Goal: Navigation & Orientation: Find specific page/section

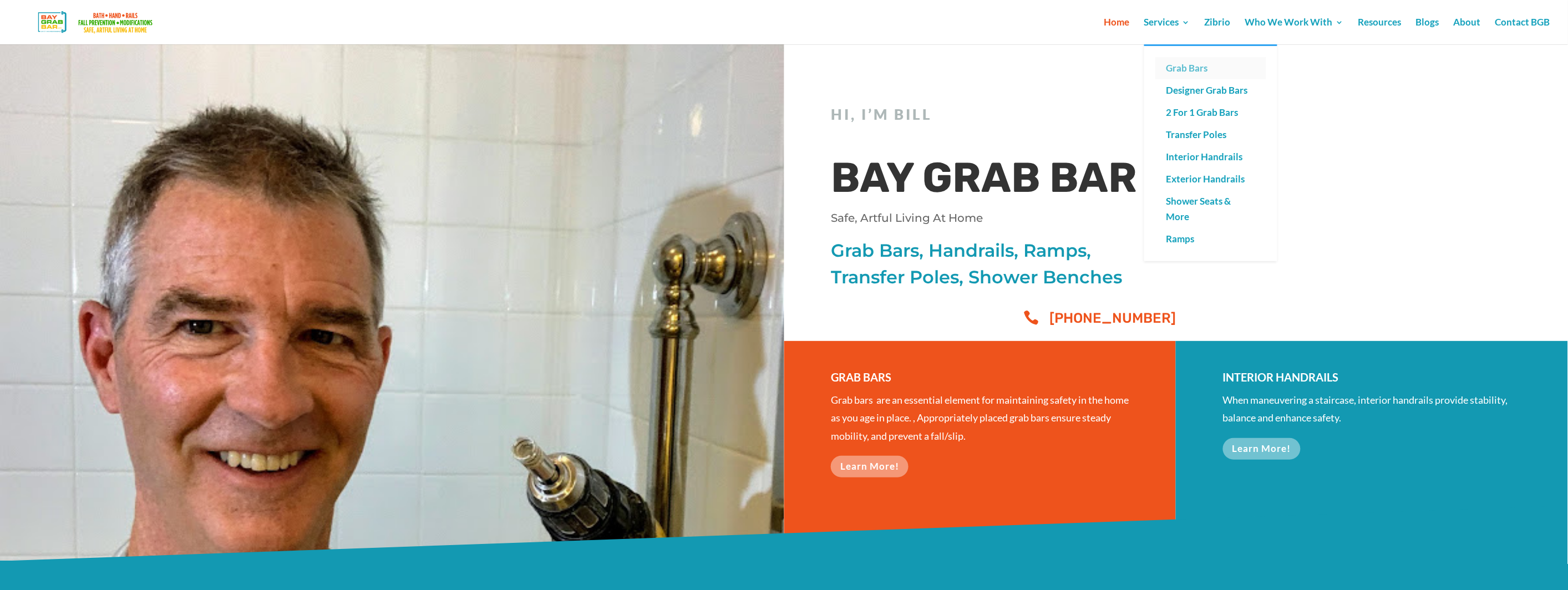
click at [1187, 60] on link "Grab Bars" at bounding box center [1211, 68] width 111 height 22
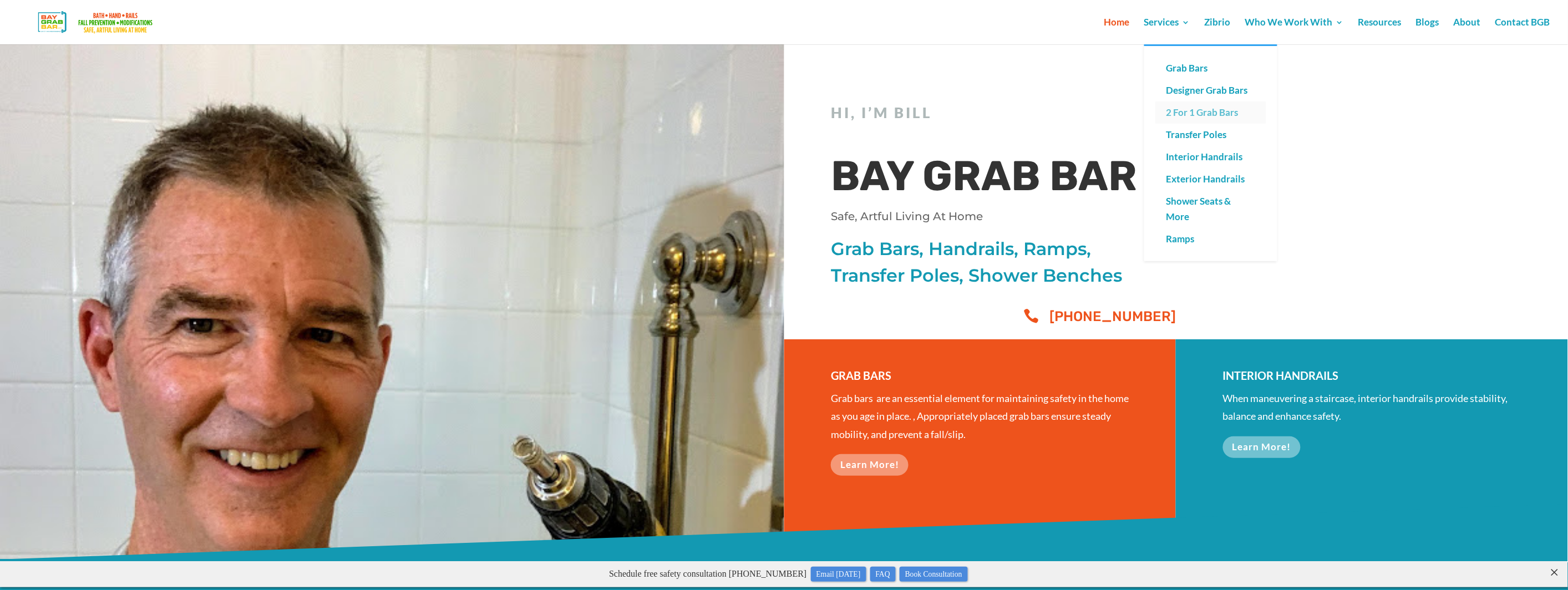
scroll to position [2, 0]
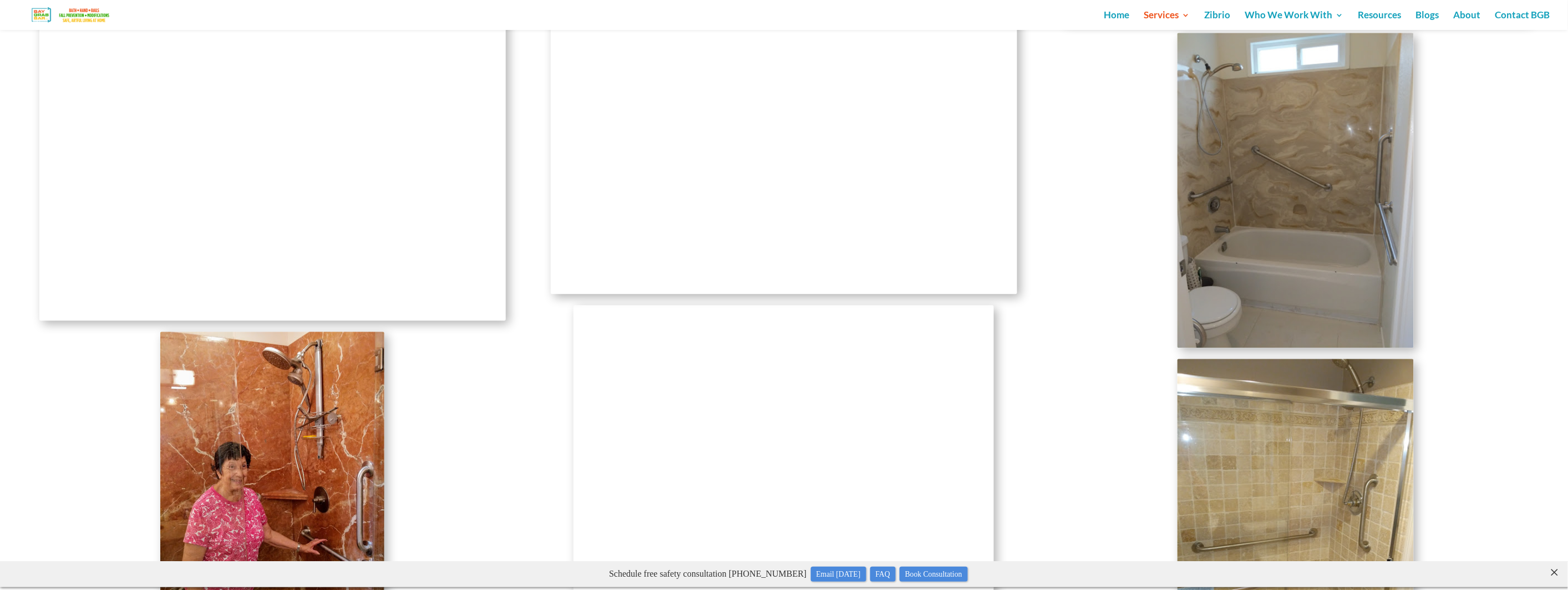
scroll to position [1159, 0]
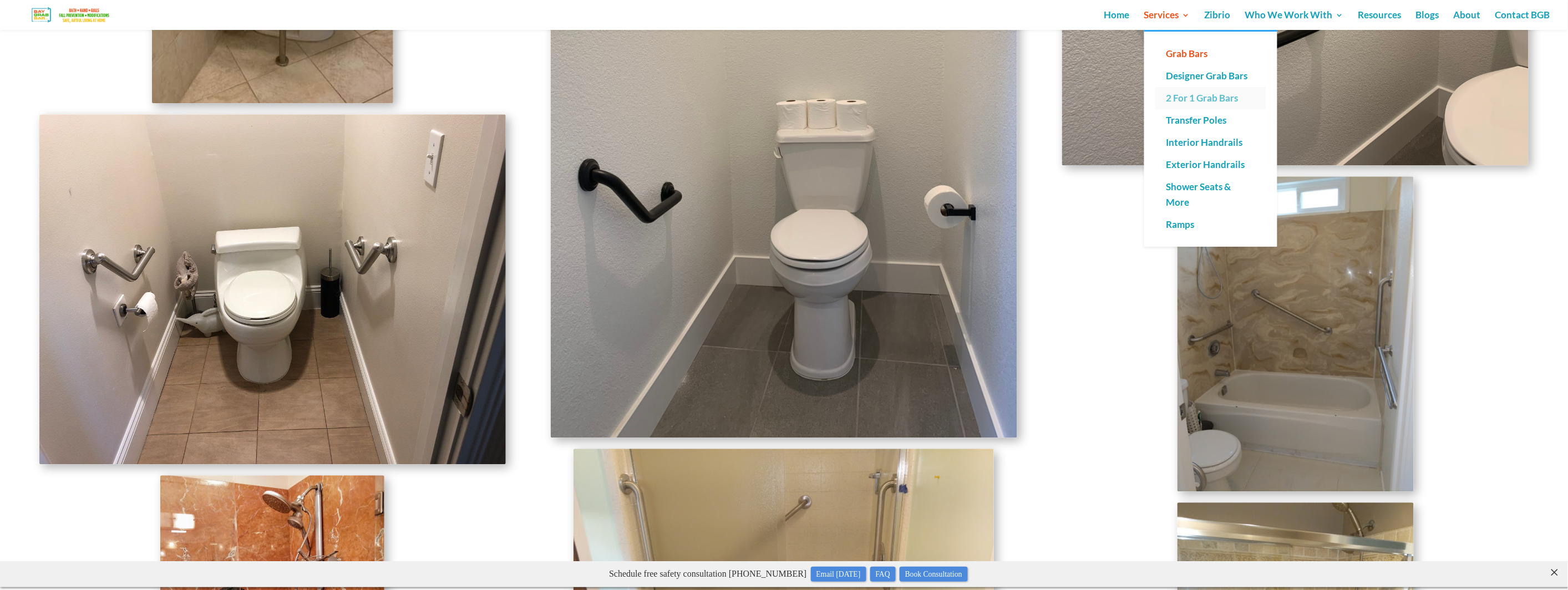
click at [1186, 96] on link "2 For 1 Grab Bars" at bounding box center [1211, 97] width 111 height 22
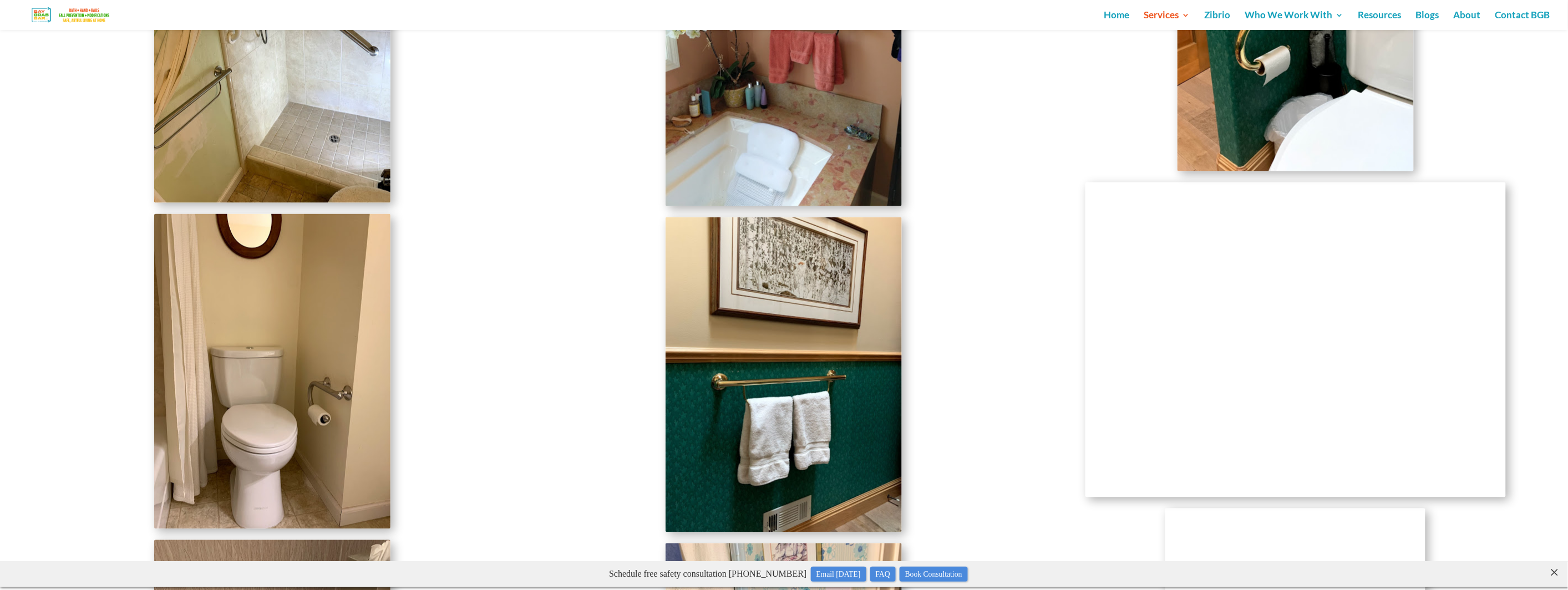
scroll to position [2726, 0]
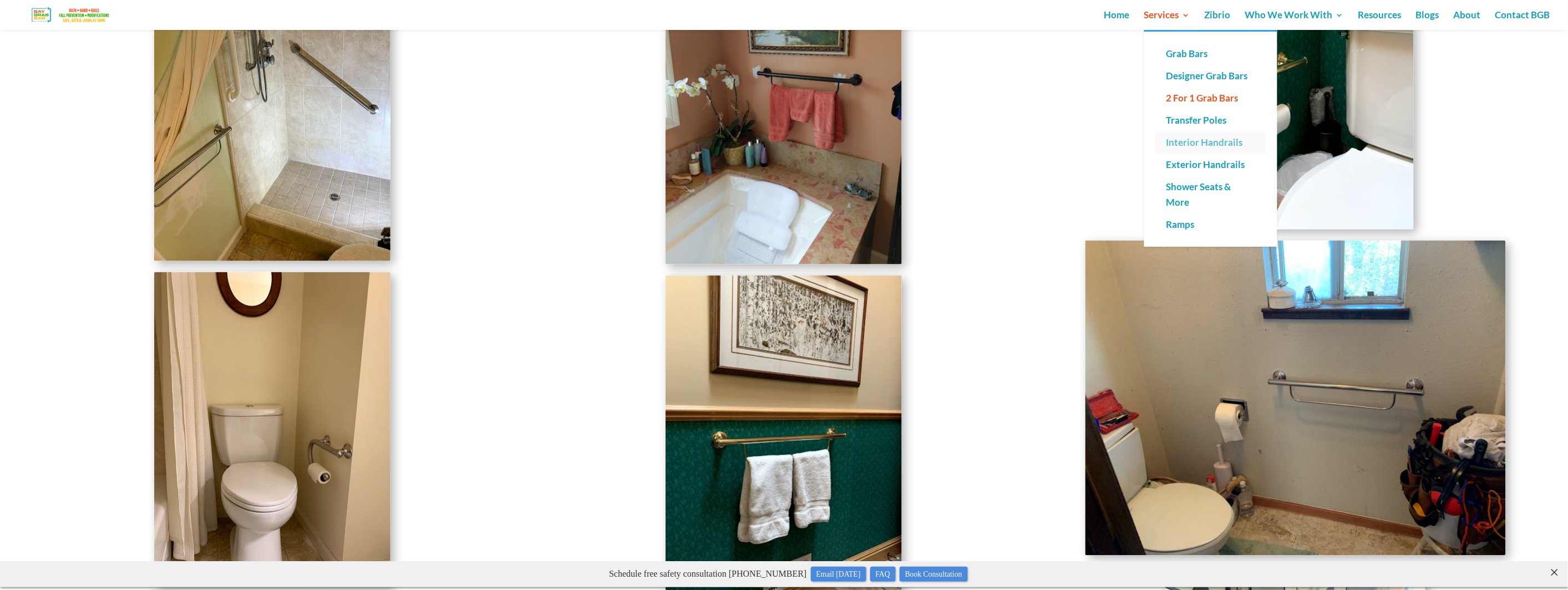
click at [1205, 141] on link "Interior Handrails" at bounding box center [1211, 142] width 111 height 22
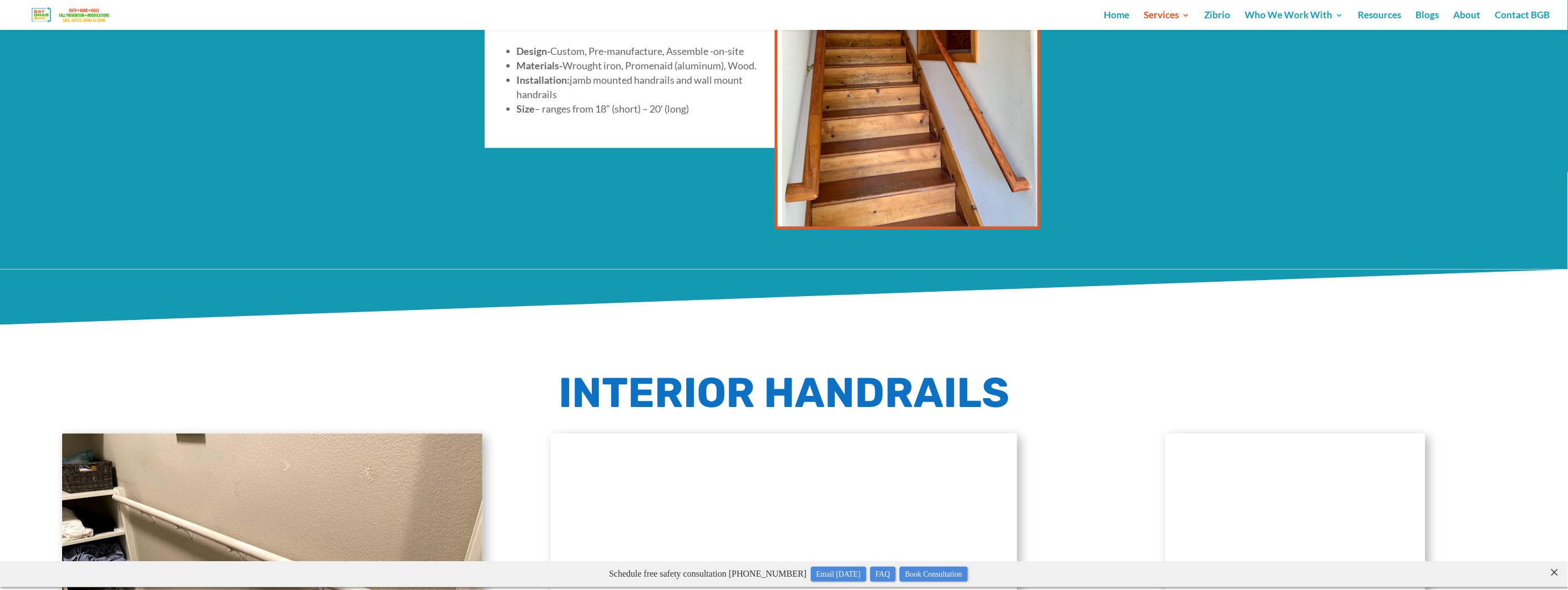
scroll to position [510, 0]
